Goal: Task Accomplishment & Management: Complete application form

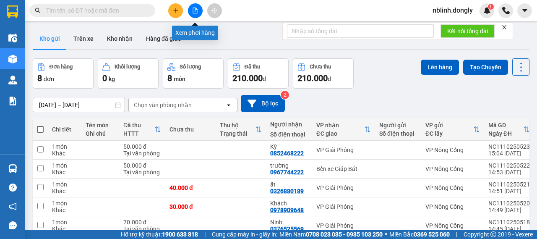
click at [195, 13] on icon "file-add" at bounding box center [195, 11] width 5 height 6
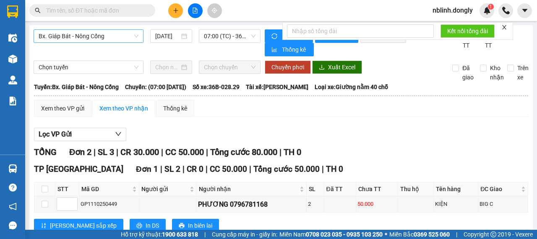
click at [90, 39] on span "Bx. Giáp Bát - Nông Cống" at bounding box center [89, 36] width 100 height 13
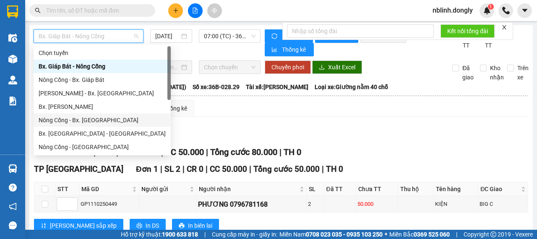
click at [88, 118] on div "Nông Cống - Bx. Mỹ Đình" at bounding box center [102, 119] width 127 height 9
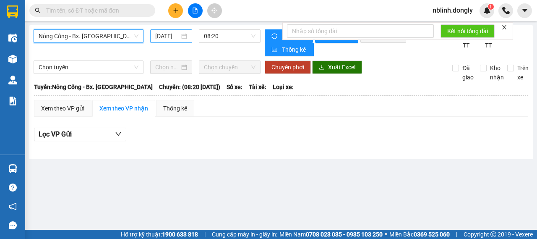
click at [162, 37] on input "11/10/2025" at bounding box center [167, 35] width 24 height 9
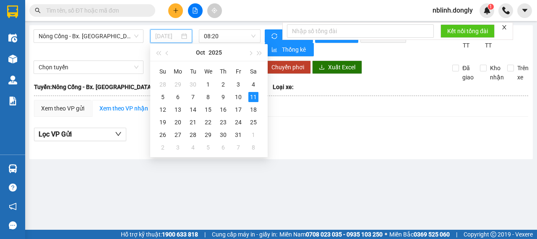
type input "11/10/2025"
click at [218, 33] on span "08:20" at bounding box center [229, 36] width 51 height 13
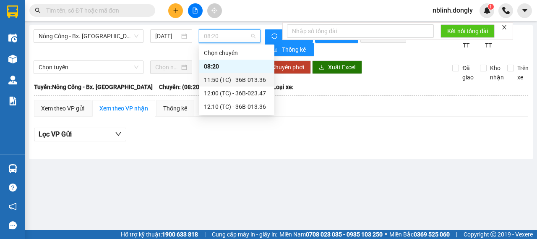
click at [220, 82] on div "11:50 (TC) - 36B-013.36" at bounding box center [236, 79] width 65 height 9
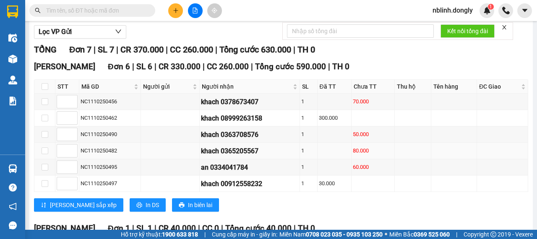
scroll to position [60, 0]
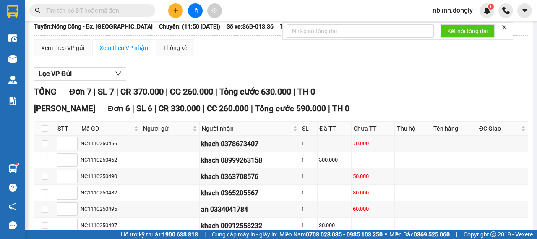
click at [179, 11] on button at bounding box center [175, 10] width 15 height 15
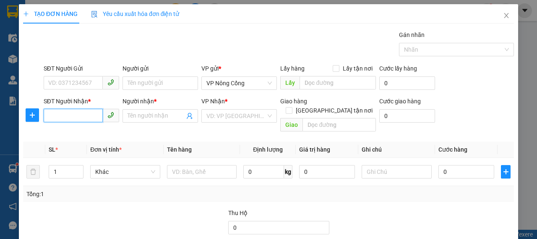
click at [72, 118] on input "SĐT Người Nhận *" at bounding box center [73, 115] width 59 height 13
type input "0789719979"
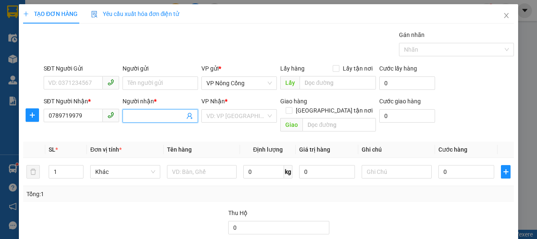
click at [136, 114] on input "Người nhận *" at bounding box center [156, 115] width 57 height 9
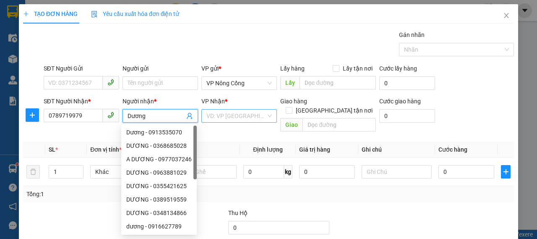
type input "Dương"
click at [227, 116] on input "search" at bounding box center [236, 116] width 60 height 13
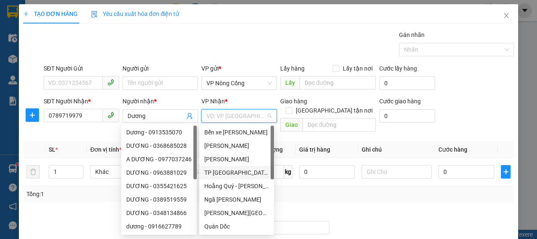
scroll to position [121, 0]
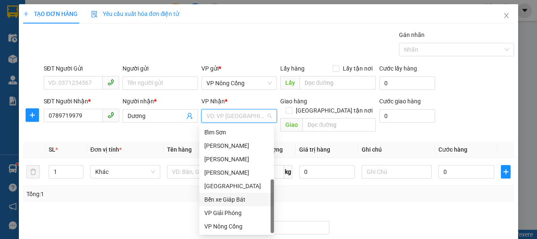
drag, startPoint x: 247, startPoint y: 203, endPoint x: 206, endPoint y: 183, distance: 45.0
click at [247, 203] on div "Bến xe Giáp Bát" at bounding box center [236, 199] width 65 height 9
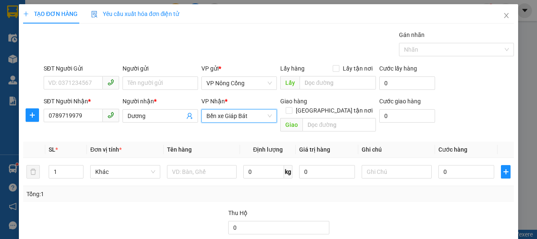
click at [232, 113] on span "Bến xe Giáp Bát" at bounding box center [238, 116] width 65 height 13
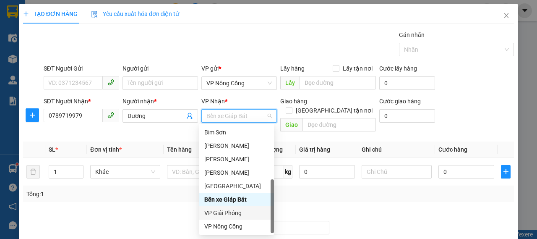
click at [229, 211] on div "VP Giải Phóng" at bounding box center [236, 212] width 65 height 9
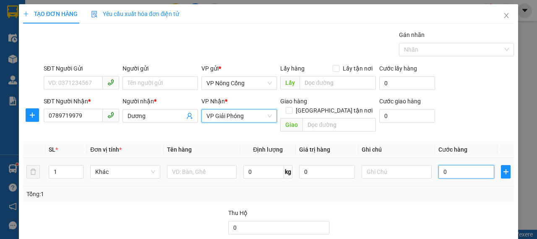
click at [453, 167] on input "0" at bounding box center [467, 171] width 56 height 13
type input "3"
type input "30"
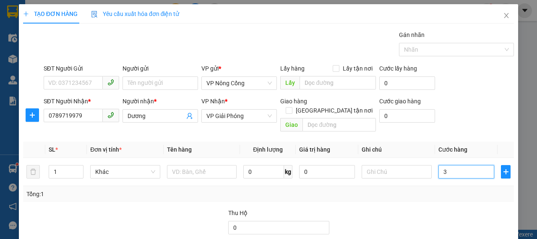
type input "30"
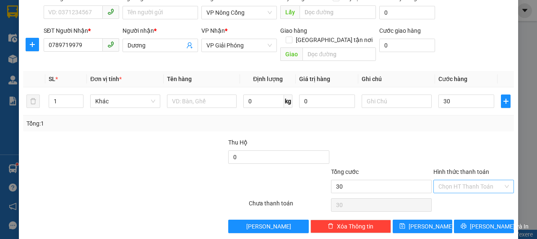
type input "30.000"
click at [440, 180] on input "Hình thức thanh toán" at bounding box center [471, 186] width 65 height 13
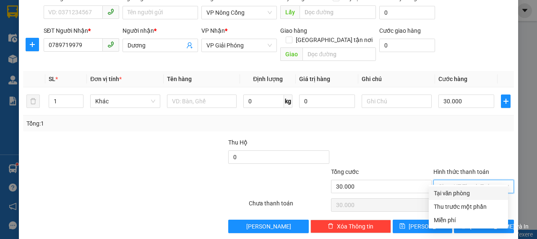
click at [449, 196] on div "Tại văn phòng" at bounding box center [468, 192] width 69 height 9
type input "0"
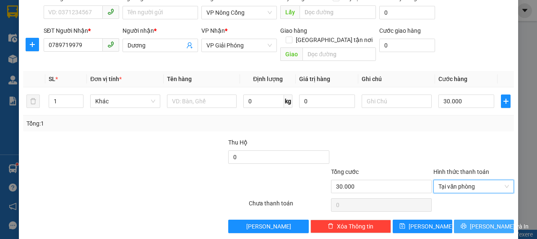
click at [473, 222] on span "Lưu và In" at bounding box center [499, 226] width 59 height 9
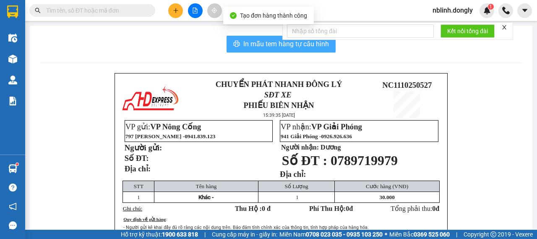
click at [270, 44] on span "In mẫu tem hàng tự cấu hình" at bounding box center [286, 44] width 86 height 10
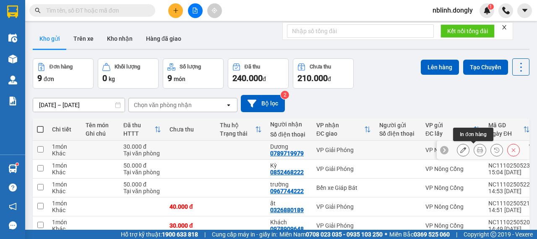
click at [477, 151] on icon at bounding box center [480, 150] width 6 height 6
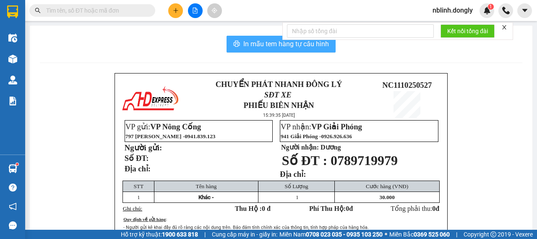
click at [261, 47] on span "In mẫu tem hàng tự cấu hình" at bounding box center [286, 44] width 86 height 10
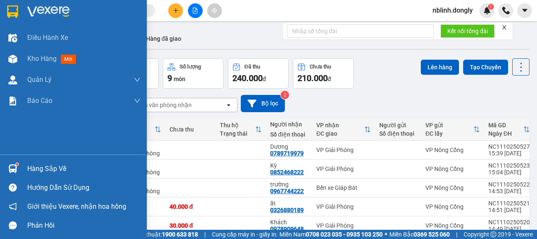
click at [26, 8] on div at bounding box center [73, 13] width 147 height 27
